Goal: Information Seeking & Learning: Compare options

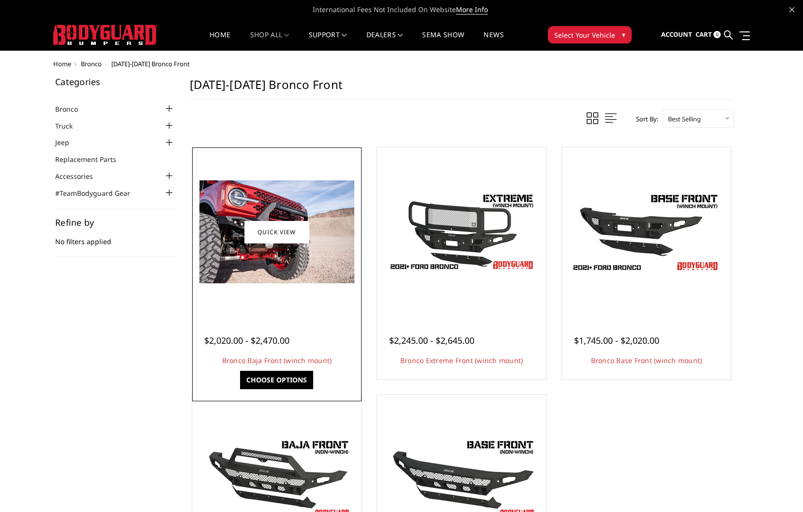
click at [323, 222] on img at bounding box center [276, 231] width 155 height 103
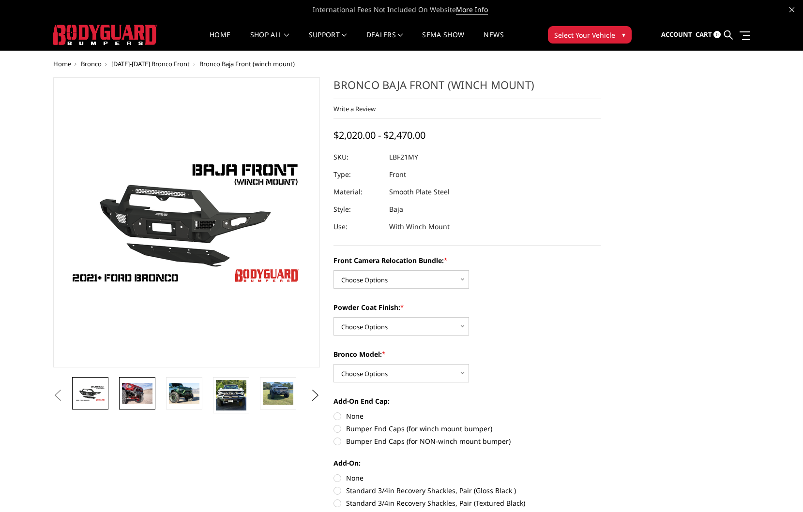
click at [140, 389] on img at bounding box center [137, 393] width 30 height 20
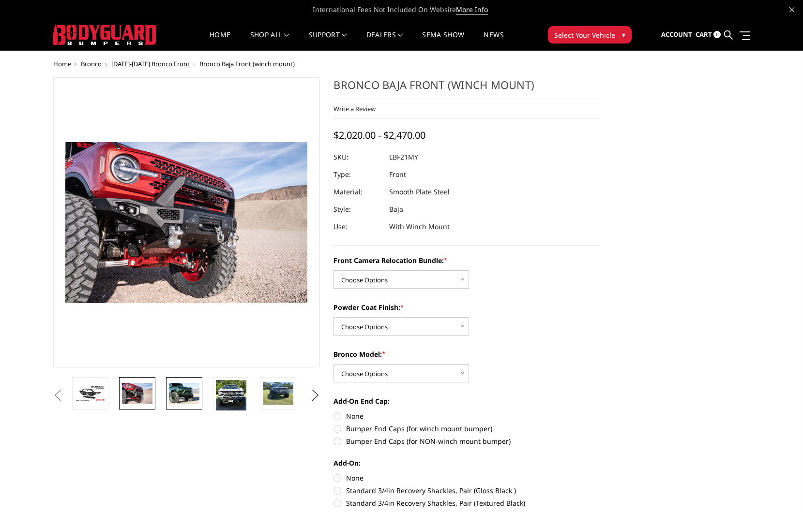
click at [185, 394] on img at bounding box center [184, 393] width 30 height 20
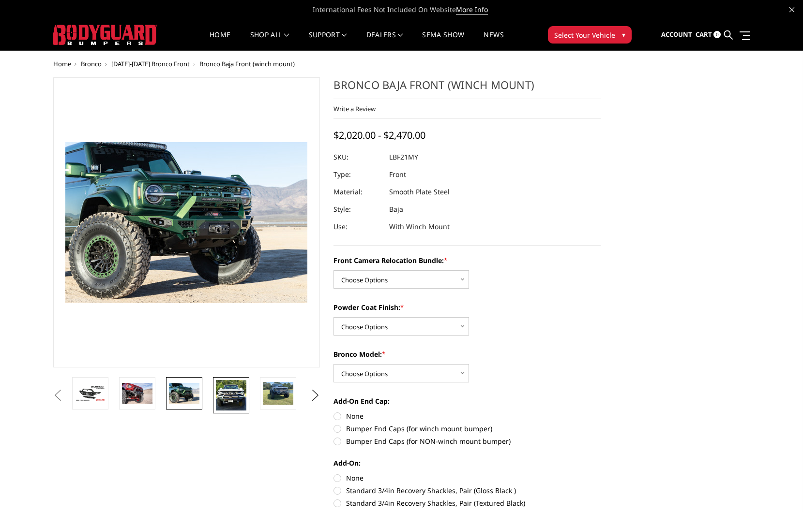
click at [228, 392] on img at bounding box center [231, 395] width 30 height 30
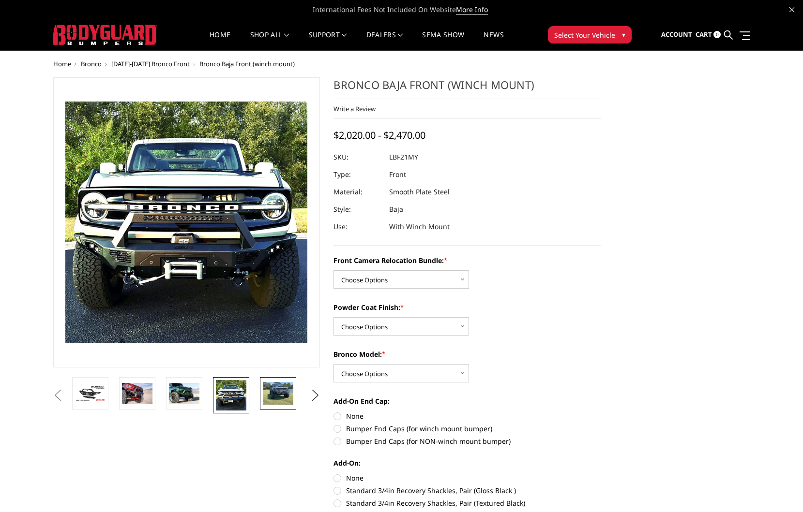
click at [278, 392] on img at bounding box center [278, 393] width 30 height 23
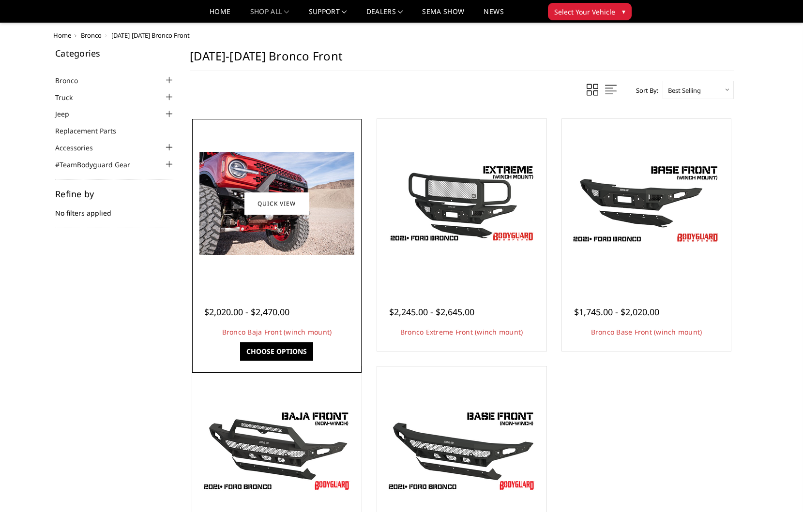
scroll to position [97, 0]
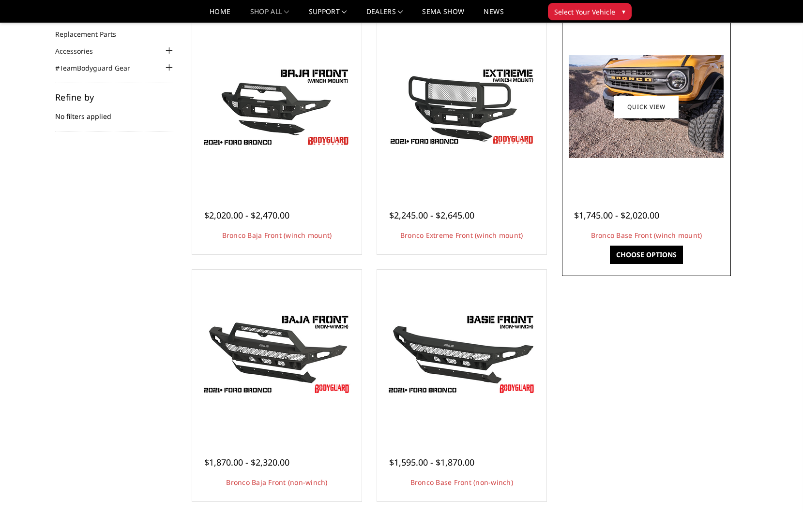
click at [618, 93] on img at bounding box center [646, 106] width 155 height 103
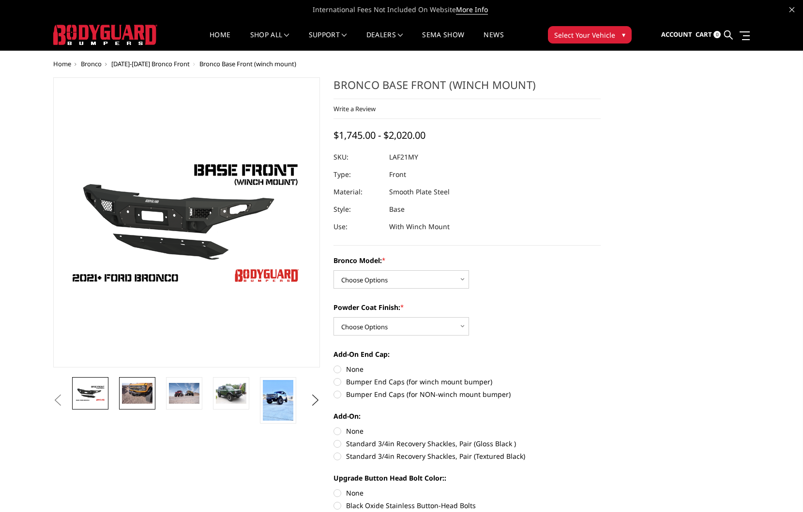
click at [141, 395] on img at bounding box center [137, 393] width 30 height 20
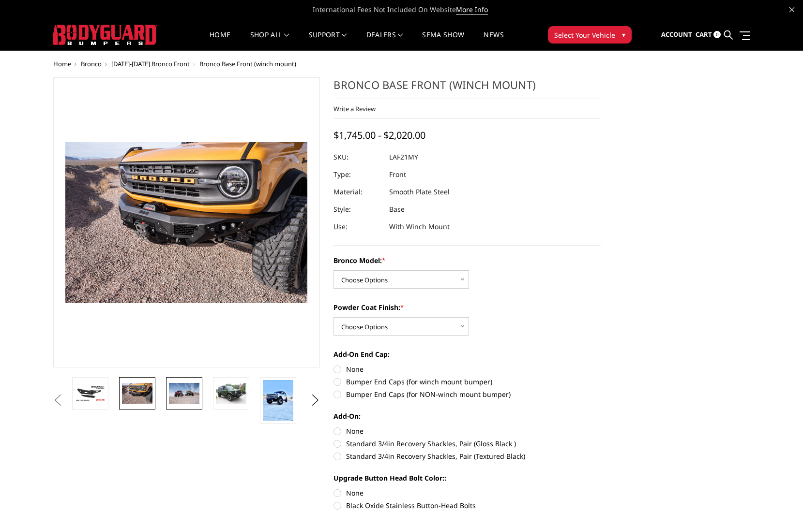
click at [175, 392] on img at bounding box center [184, 393] width 30 height 20
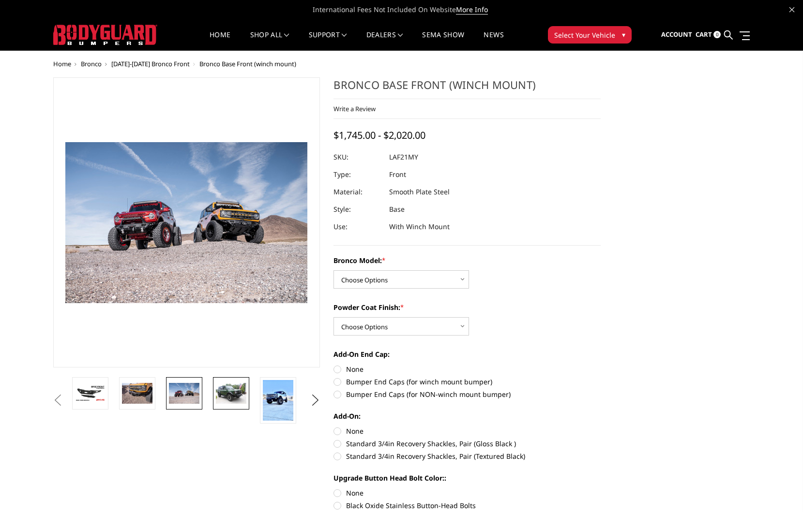
click at [228, 393] on img at bounding box center [231, 393] width 30 height 20
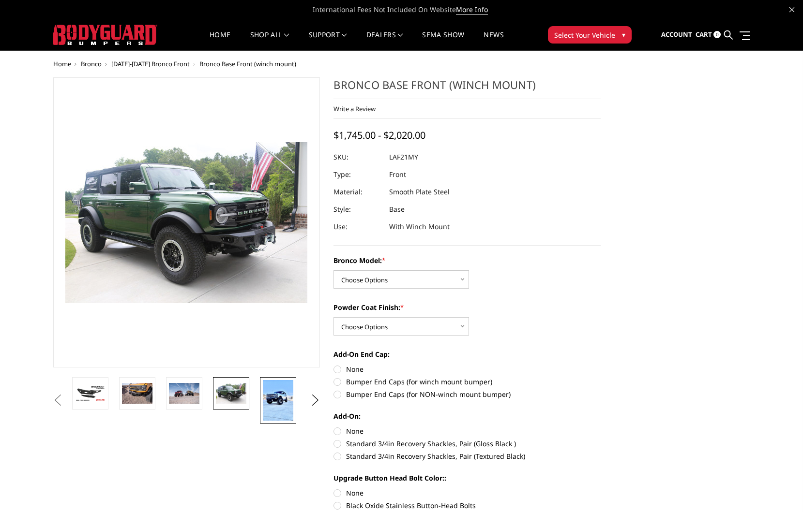
click at [280, 399] on img at bounding box center [278, 400] width 30 height 41
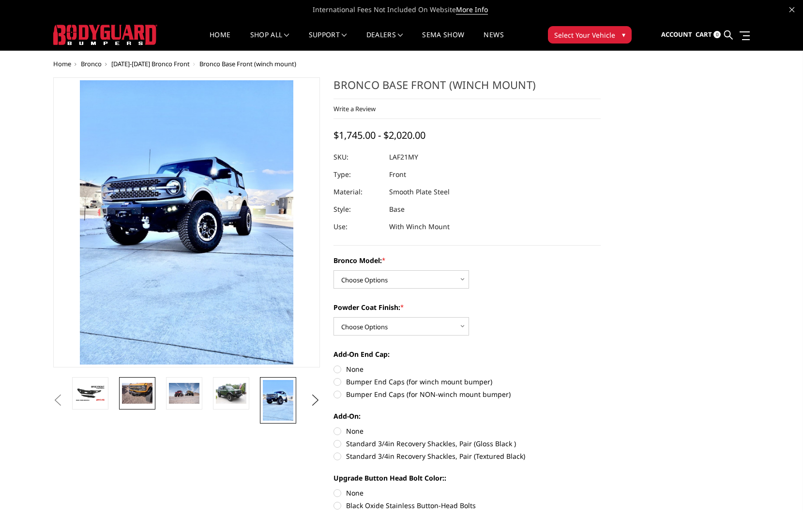
click at [144, 390] on img at bounding box center [137, 393] width 30 height 20
